Goal: Obtain resource: Download file/media

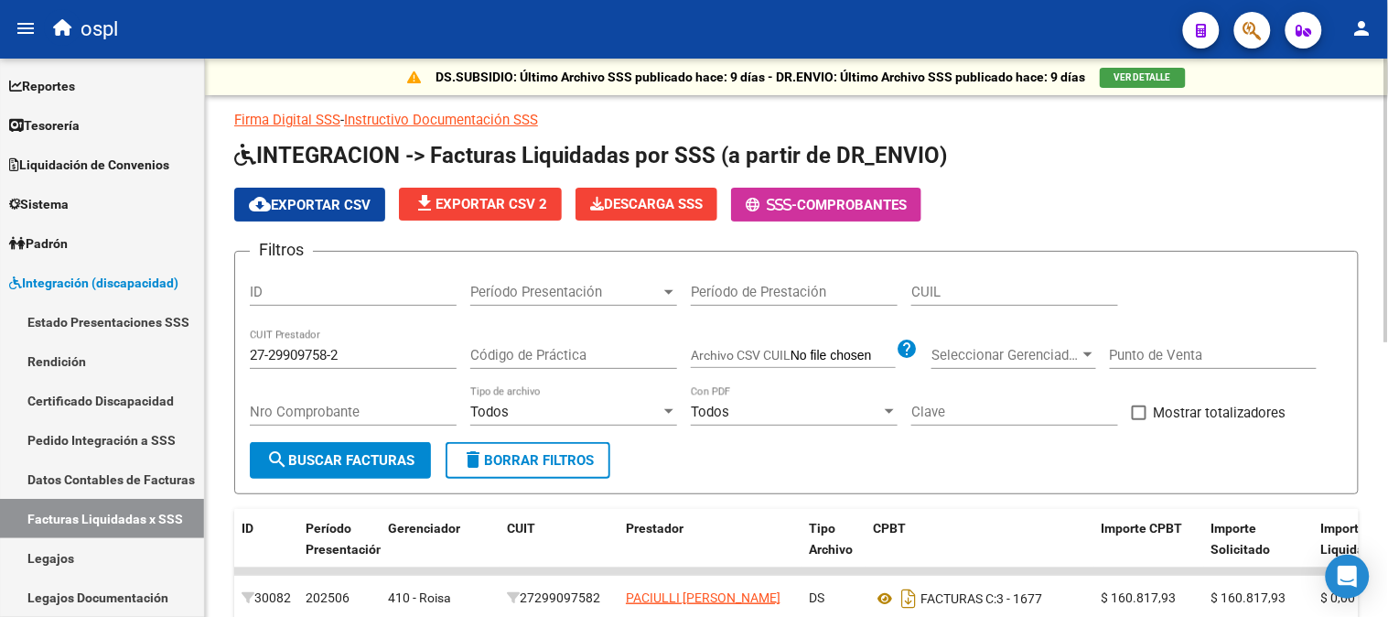
scroll to position [303, 0]
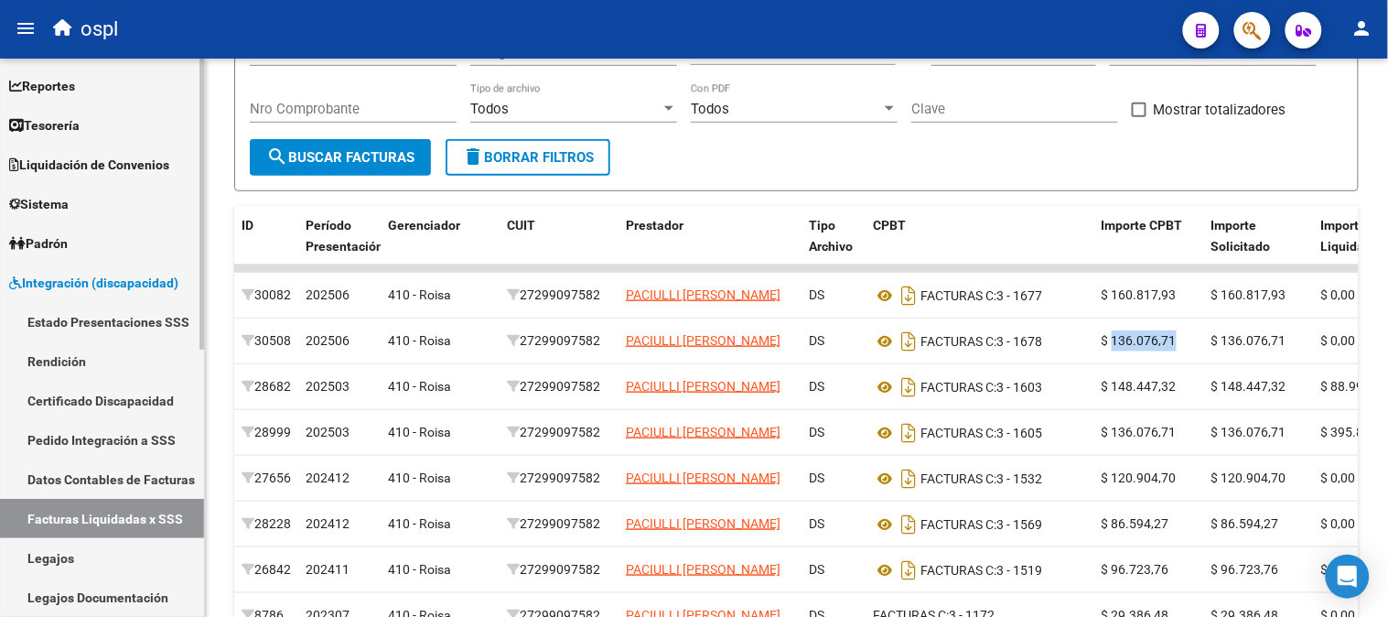
click at [112, 280] on span "Integración (discapacidad)" at bounding box center [93, 283] width 169 height 20
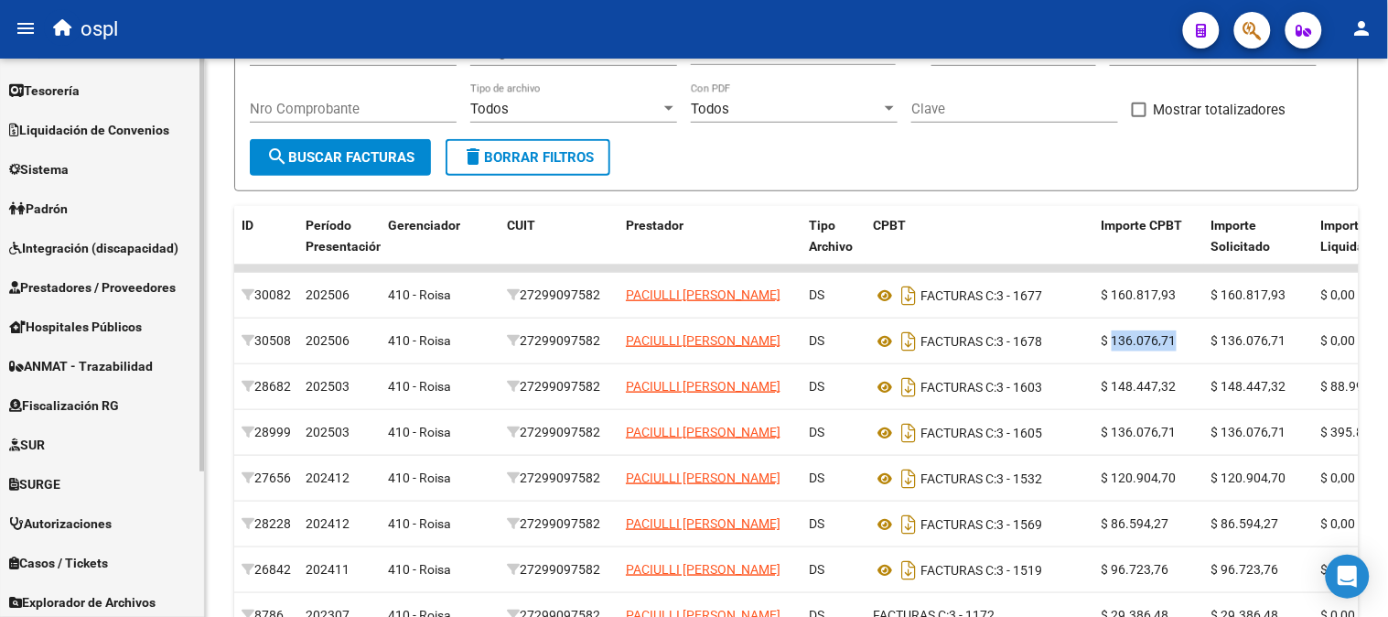
scroll to position [0, 0]
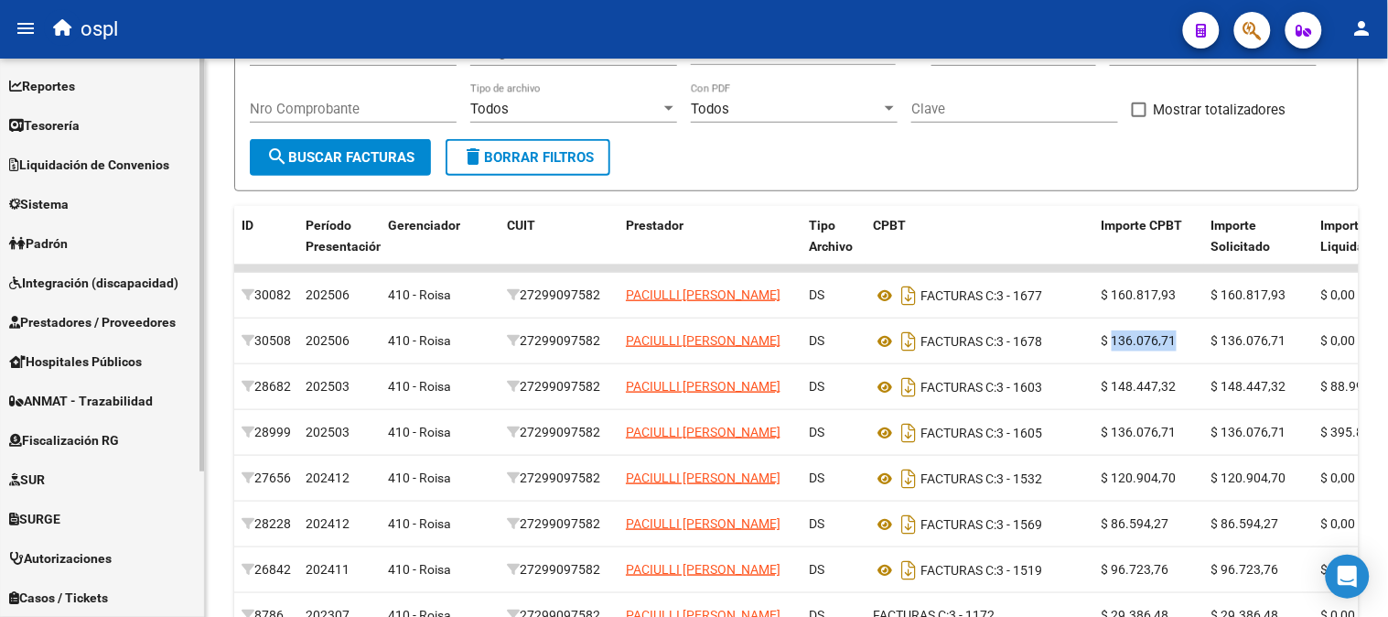
click at [104, 270] on link "Integración (discapacidad)" at bounding box center [102, 282] width 204 height 39
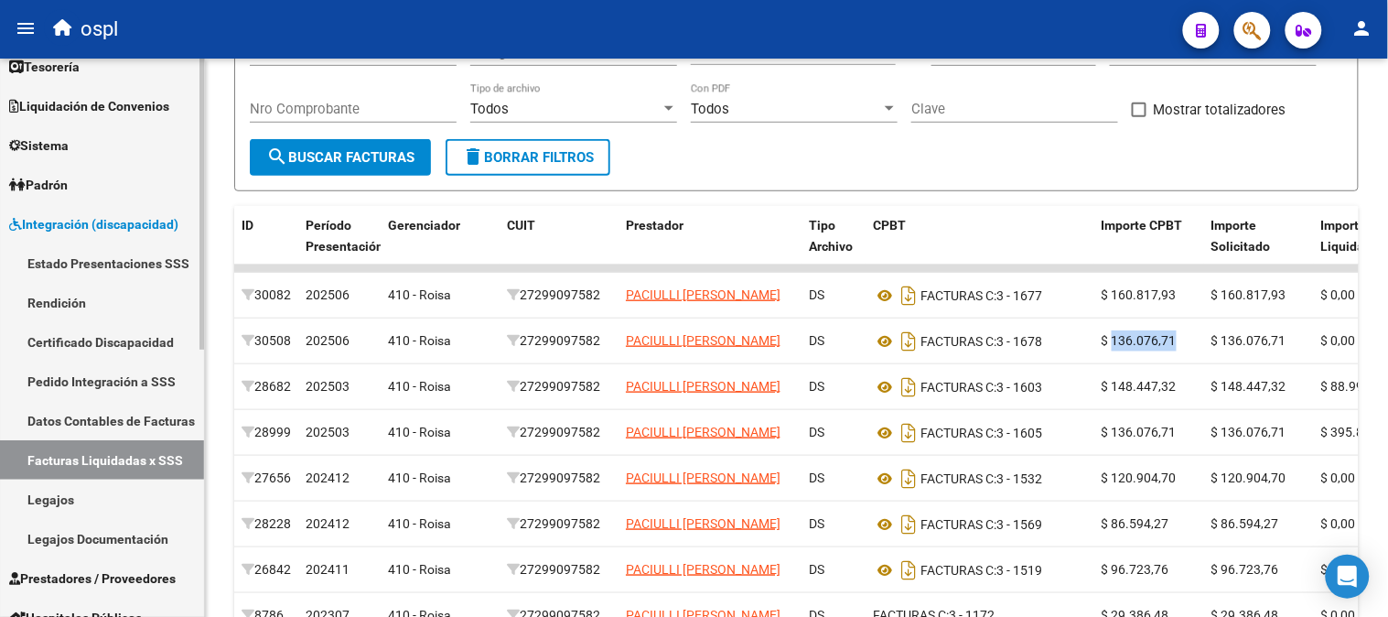
scroll to position [102, 0]
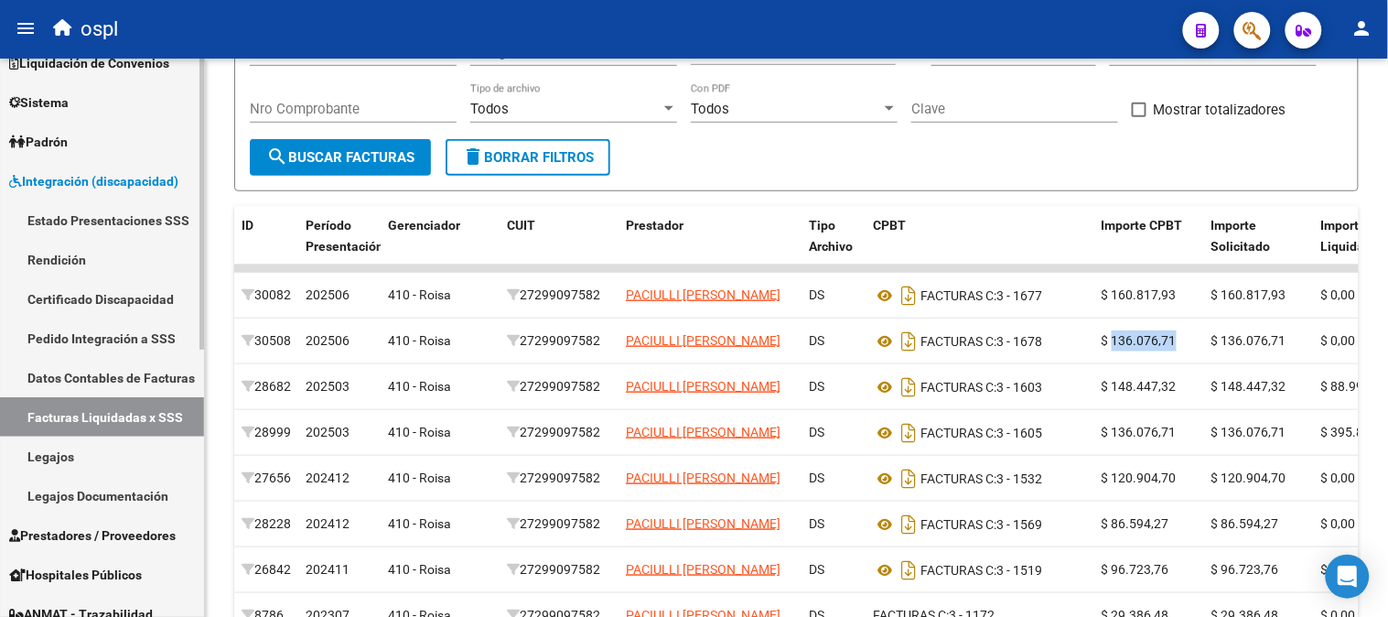
click at [134, 376] on link "Datos Contables de Facturas" at bounding box center [102, 377] width 204 height 39
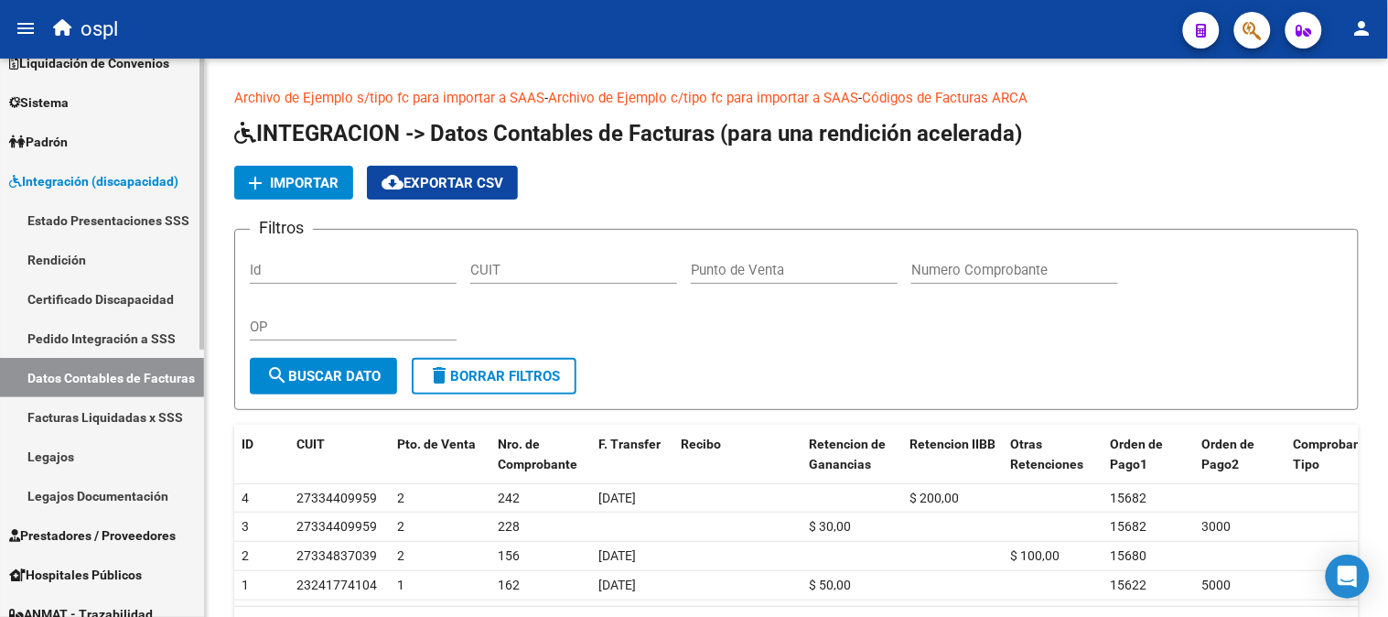
click at [67, 417] on link "Facturas Liquidadas x SSS" at bounding box center [102, 416] width 204 height 39
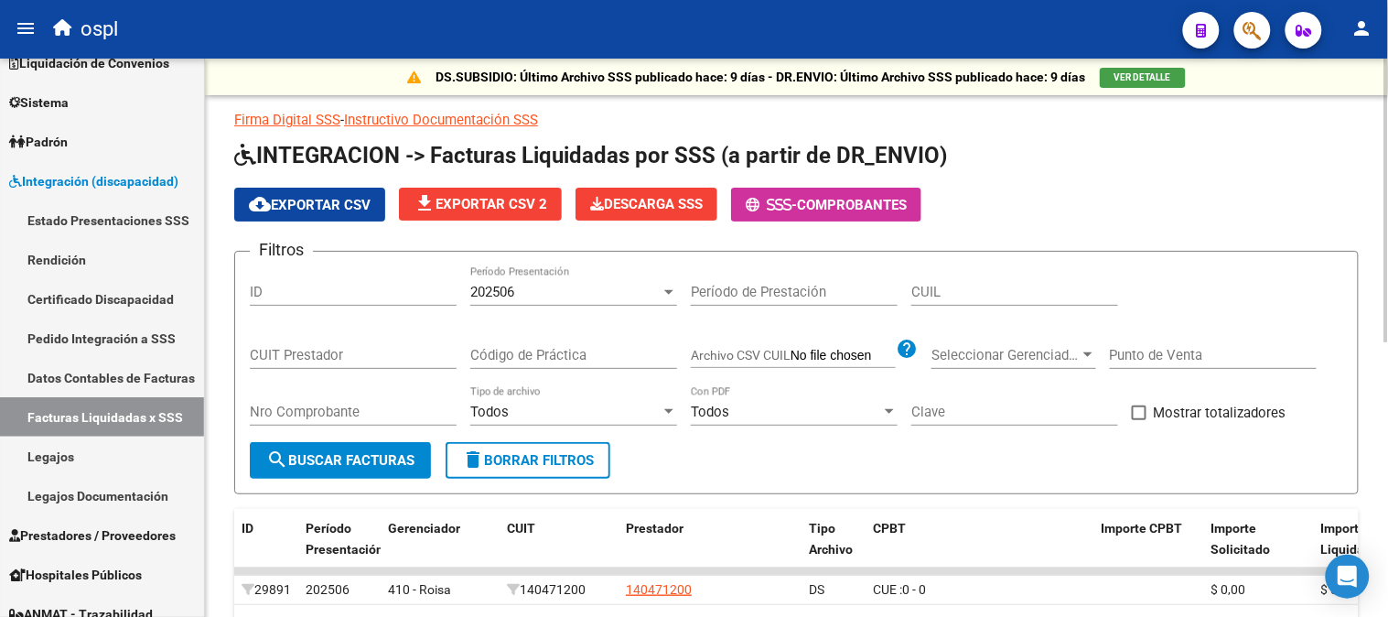
click at [567, 280] on div "202506 Período Presentación" at bounding box center [573, 285] width 207 height 39
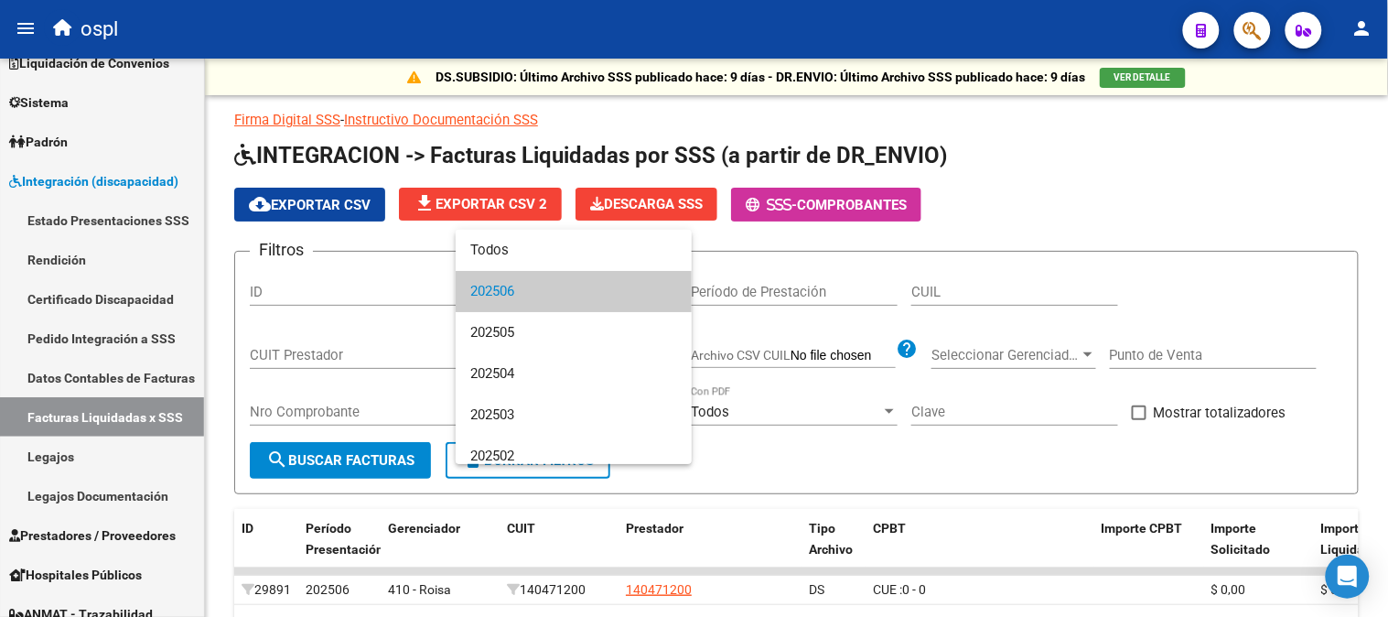
click at [571, 278] on span "202506" at bounding box center [573, 291] width 207 height 41
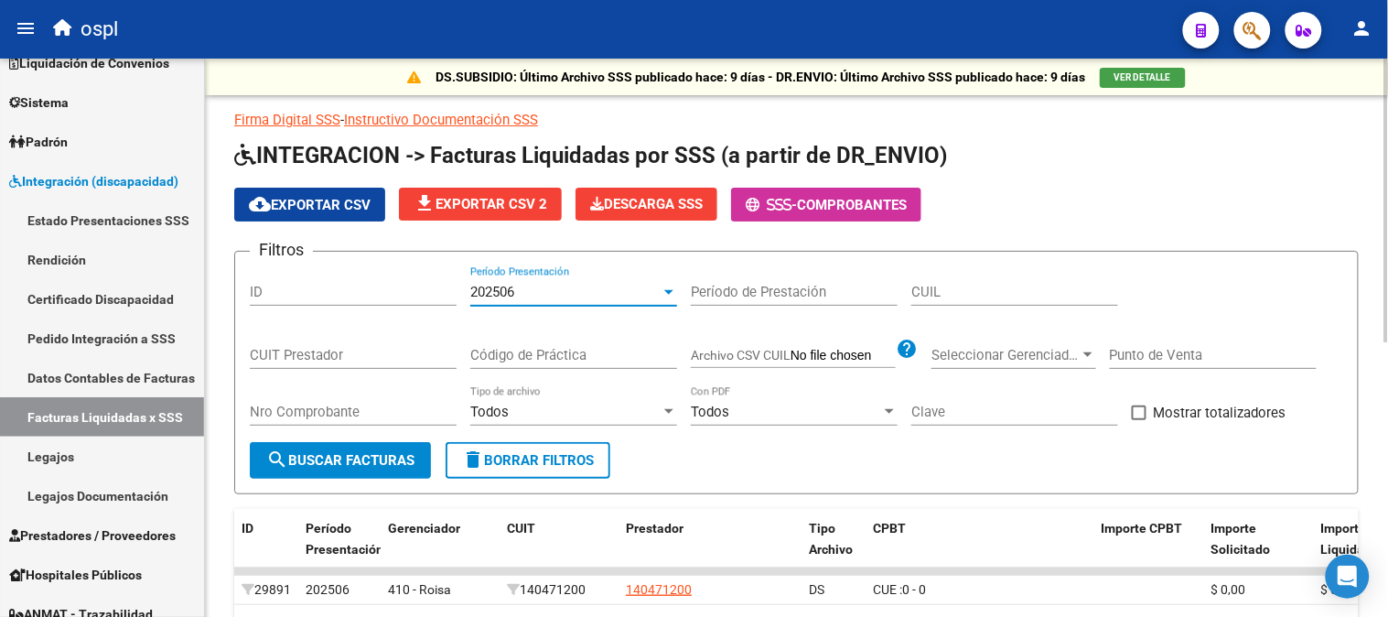
click at [370, 448] on button "search Buscar Facturas" at bounding box center [340, 460] width 181 height 37
click at [320, 206] on span "cloud_download Exportar CSV" at bounding box center [310, 205] width 122 height 16
